Goal: Navigation & Orientation: Understand site structure

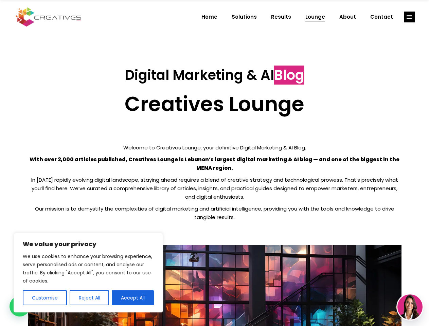
click at [214, 163] on p "With over 2,000 articles published, Creatives Lounge is Lebanon’s largest digit…" at bounding box center [215, 163] width 374 height 17
click at [45, 298] on button "Customise" at bounding box center [45, 298] width 44 height 15
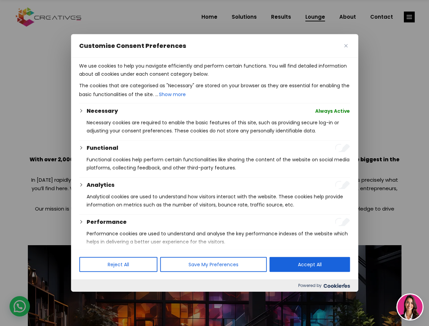
click at [89, 298] on div at bounding box center [214, 163] width 429 height 326
click at [133, 298] on div at bounding box center [214, 163] width 429 height 326
click at [409, 17] on div at bounding box center [214, 163] width 429 height 326
click at [410, 307] on img at bounding box center [410, 307] width 25 height 25
